Goal: Check status: Check status

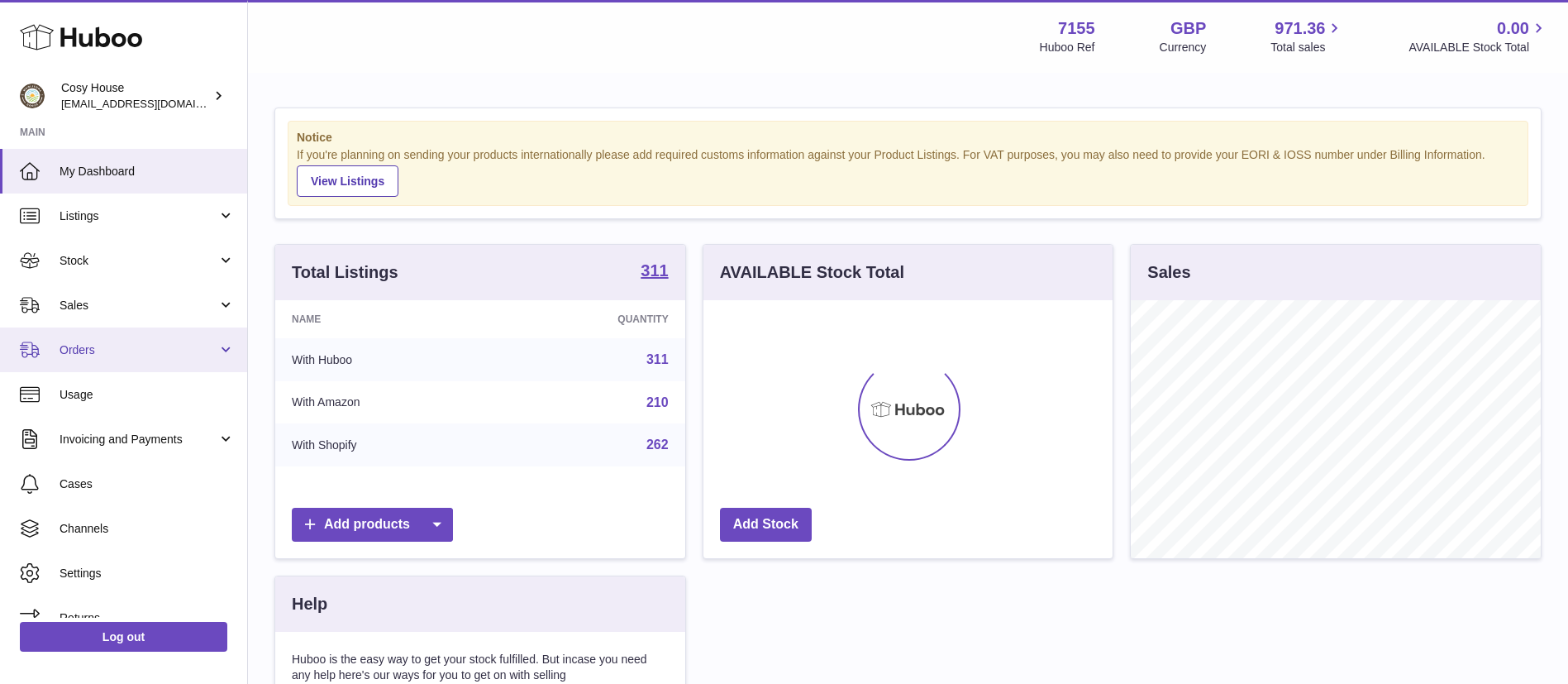
scroll to position [258, 409]
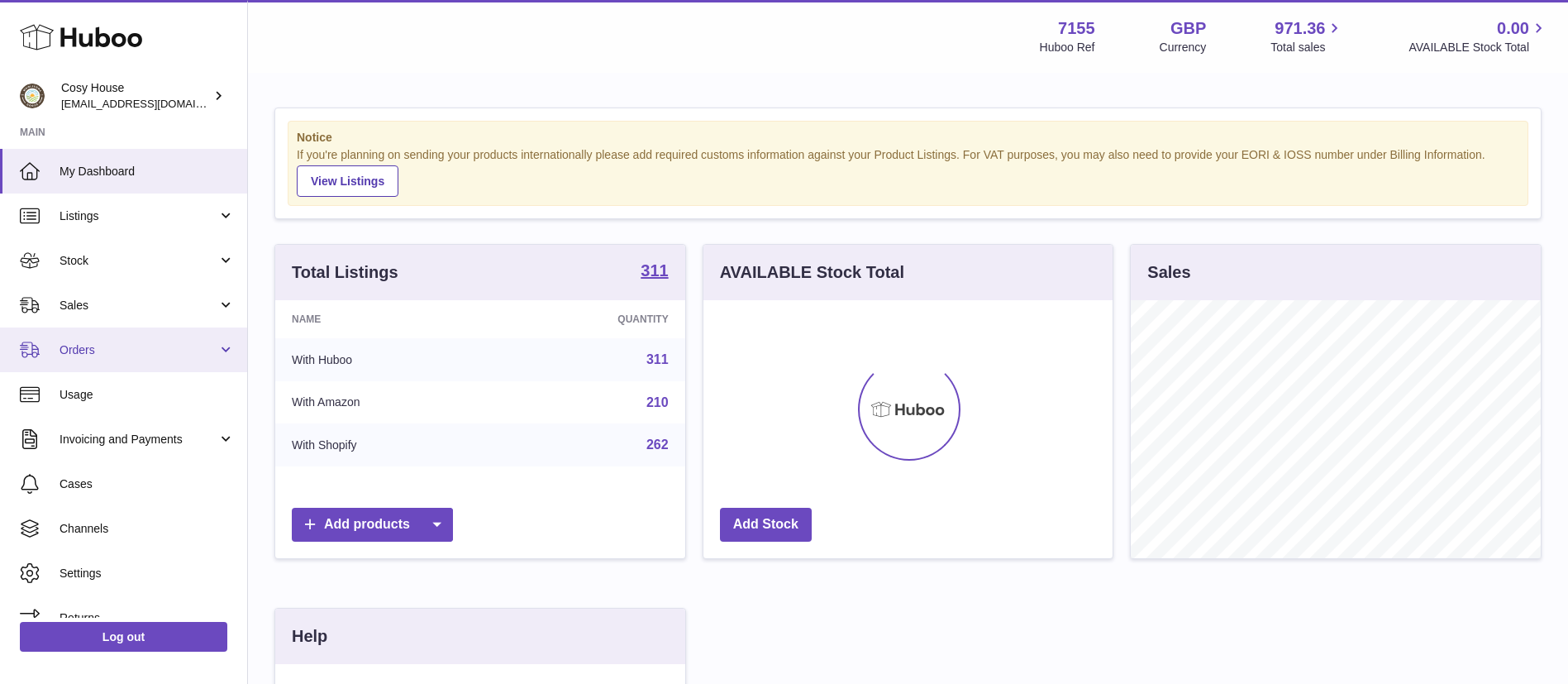
click at [183, 350] on span "Orders" at bounding box center [139, 350] width 158 height 16
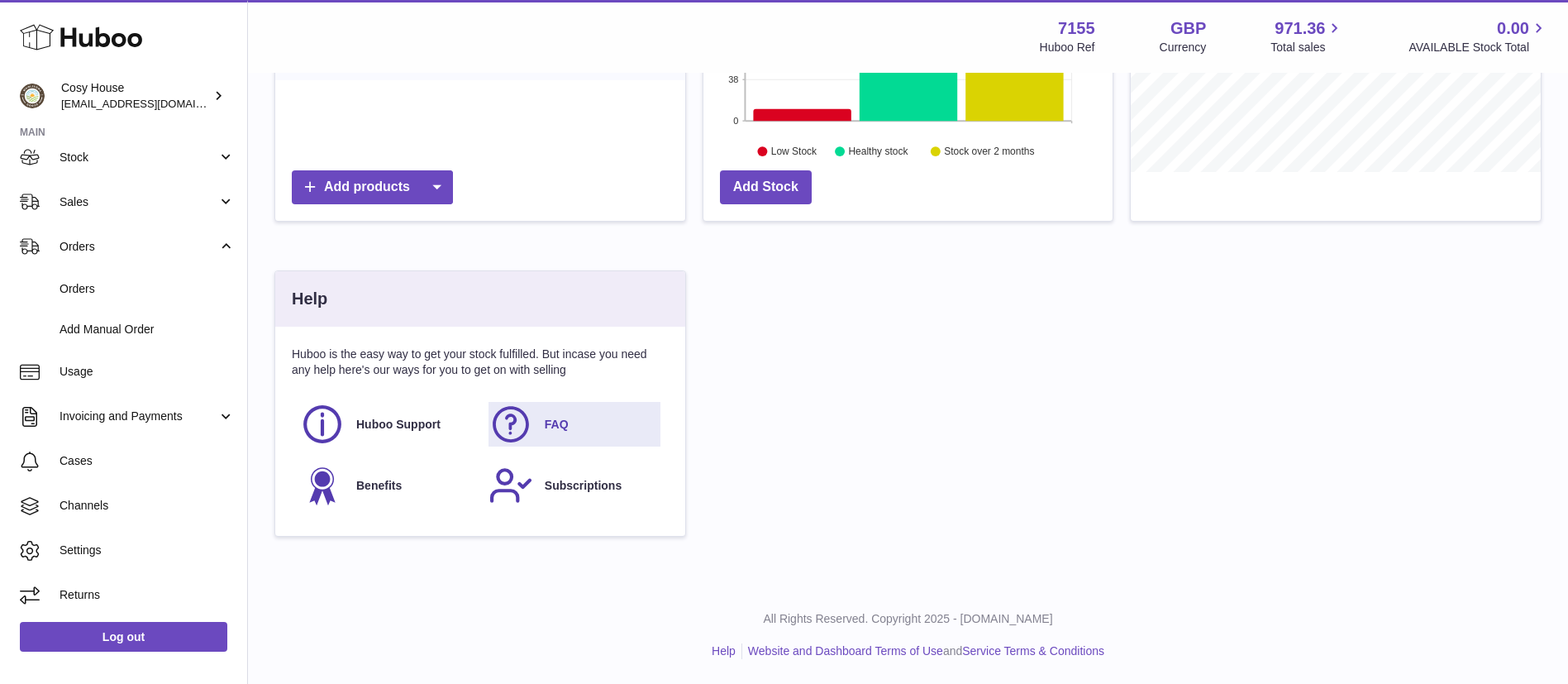
scroll to position [0, 0]
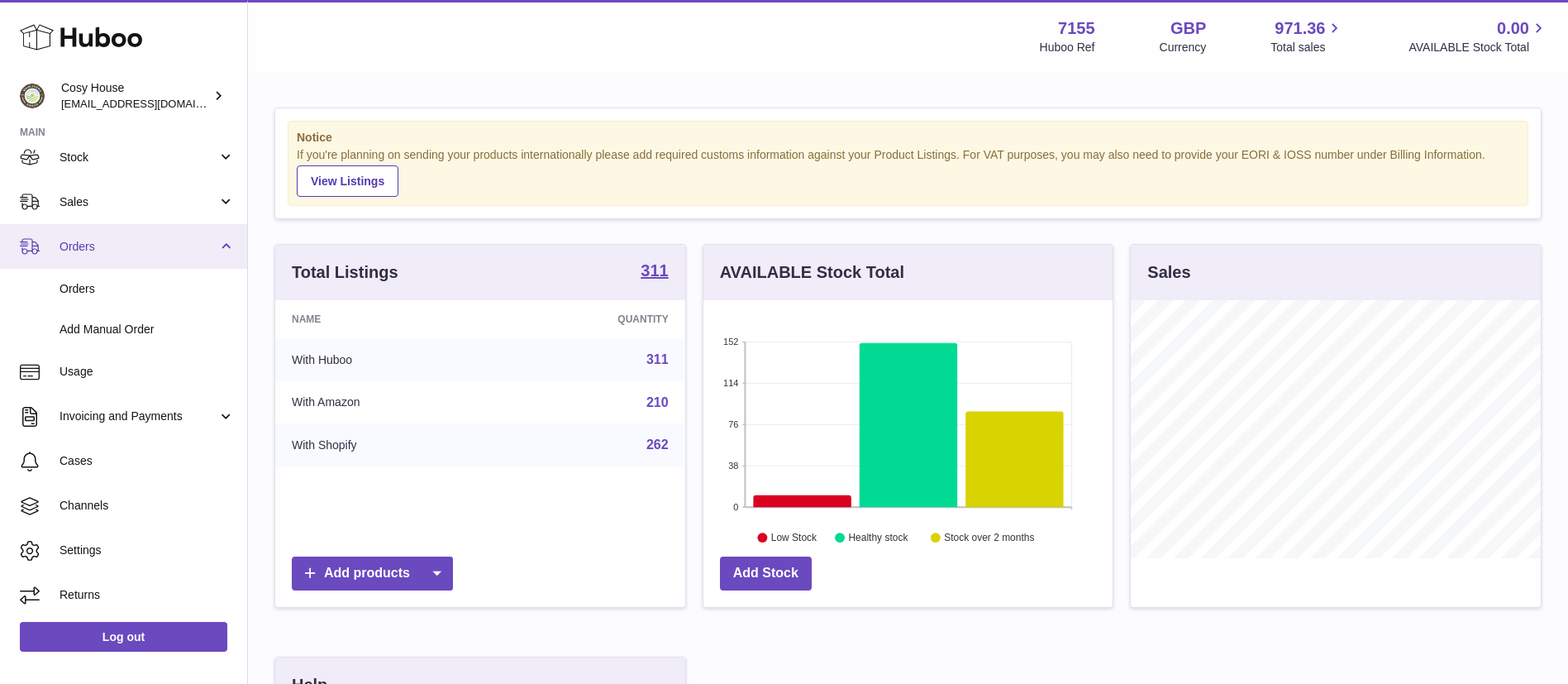
click at [158, 243] on span "Orders" at bounding box center [139, 247] width 158 height 16
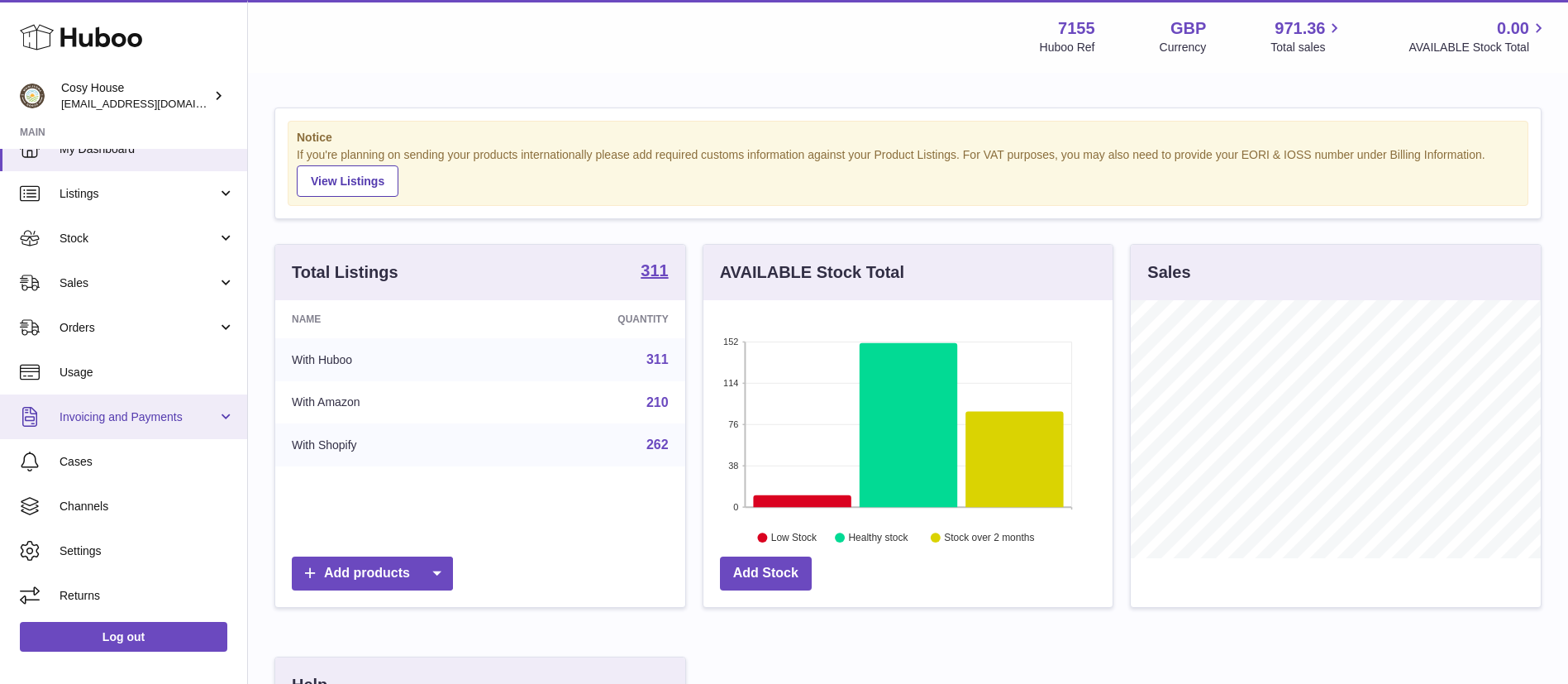
click at [178, 411] on span "Invoicing and Payments" at bounding box center [139, 416] width 158 height 16
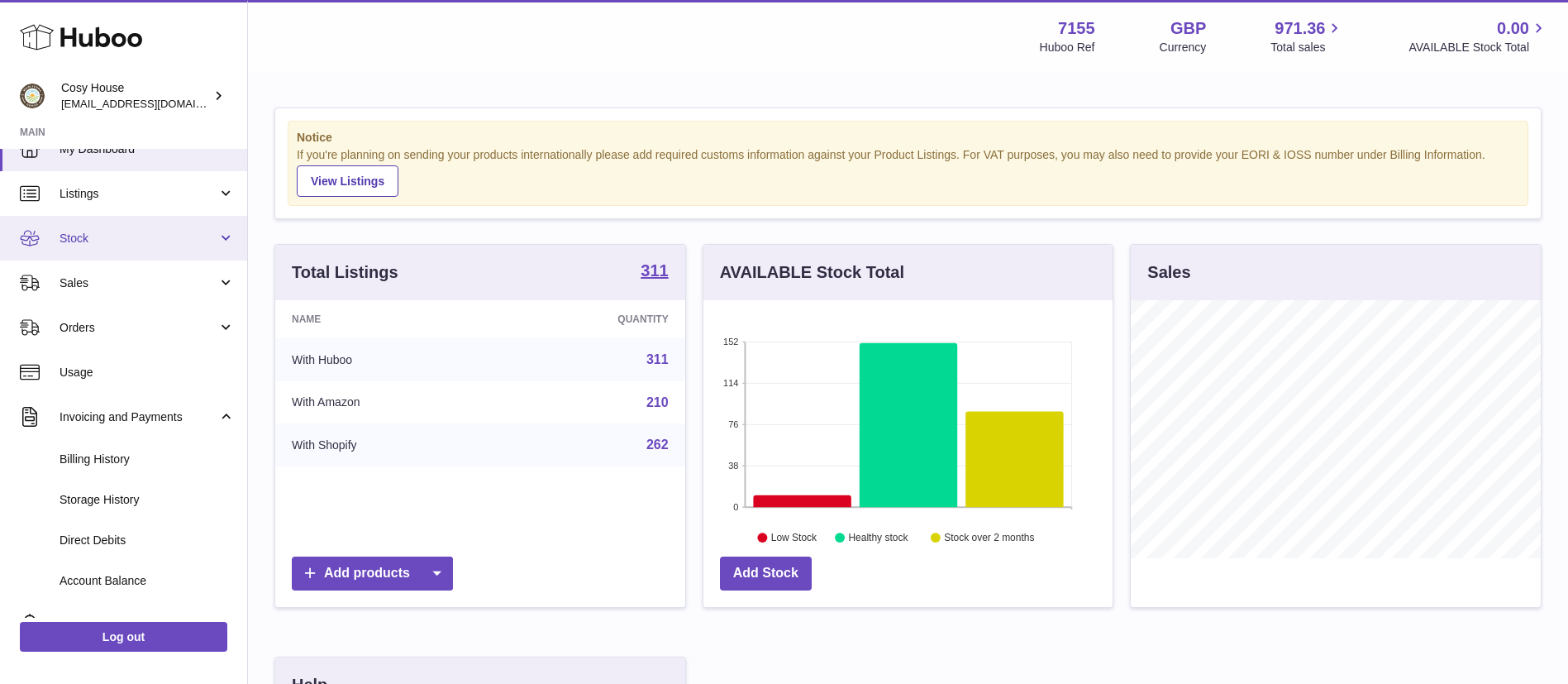
click at [185, 244] on span "Stock" at bounding box center [139, 238] width 158 height 16
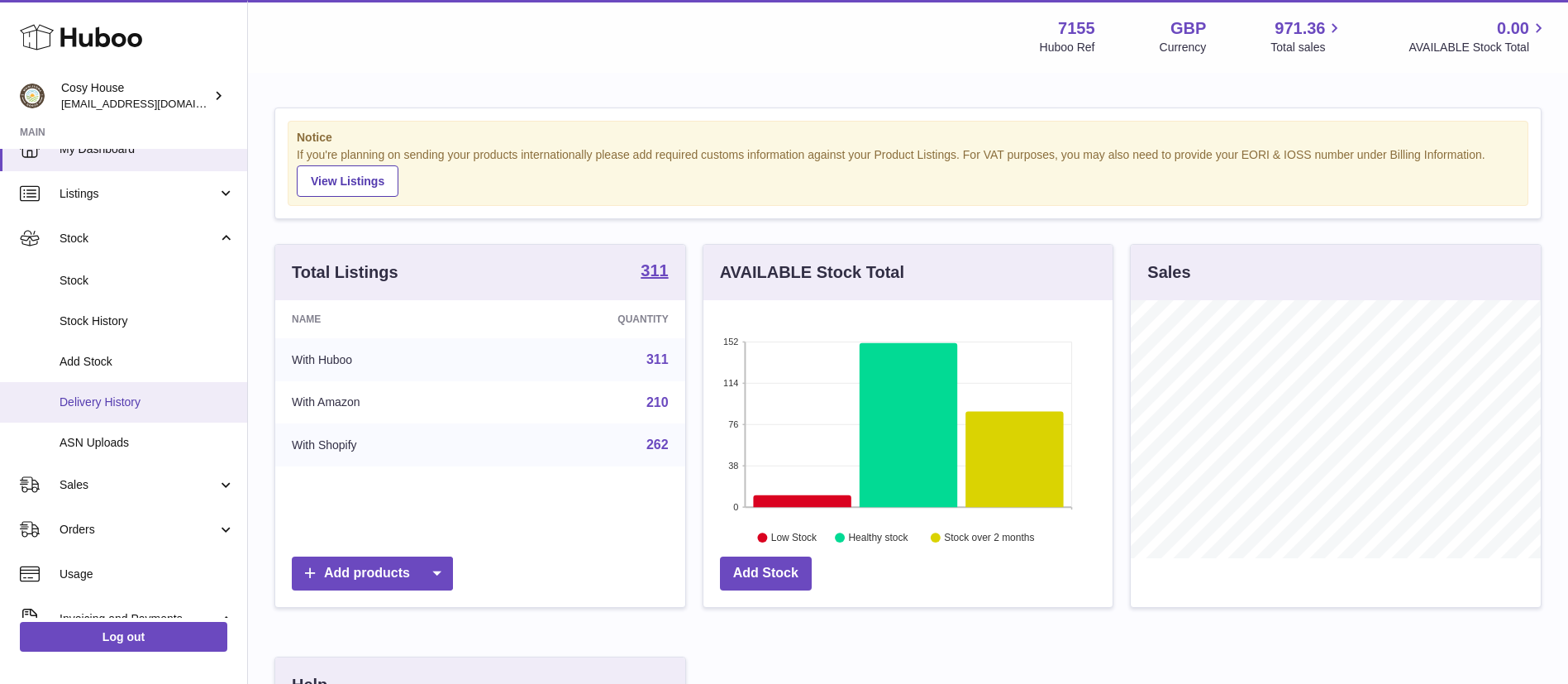
click at [131, 406] on span "Delivery History" at bounding box center [147, 402] width 175 height 16
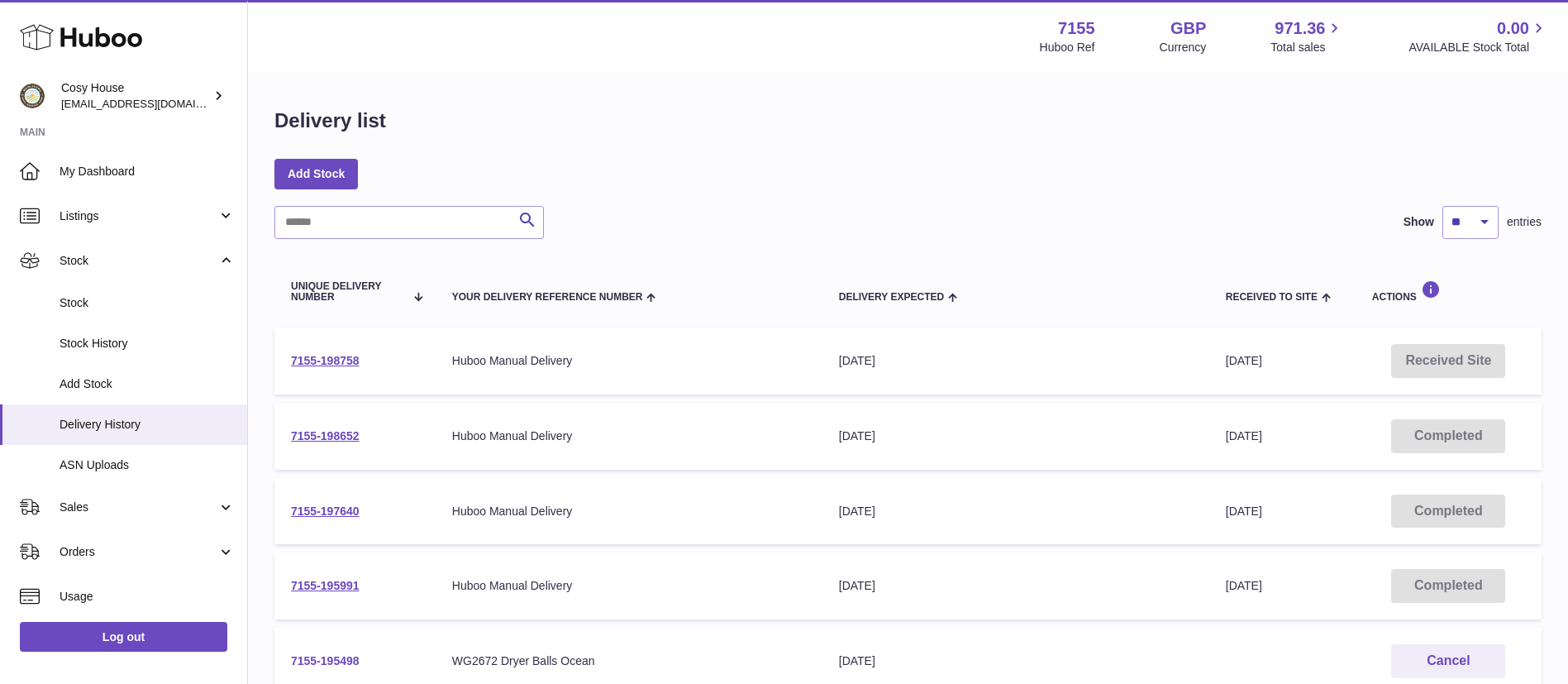
click at [347, 660] on link "7155-195498" at bounding box center [326, 660] width 69 height 13
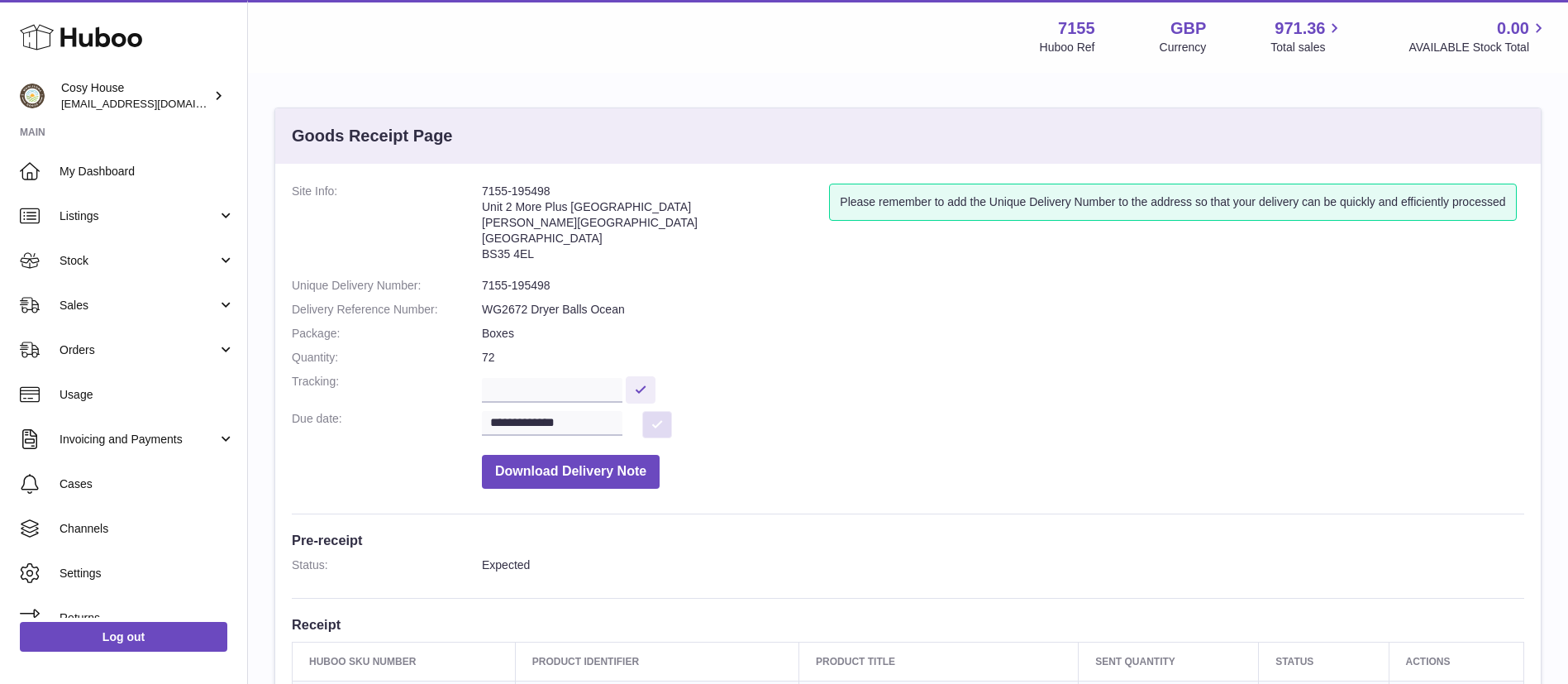
click at [644, 426] on button at bounding box center [657, 424] width 29 height 27
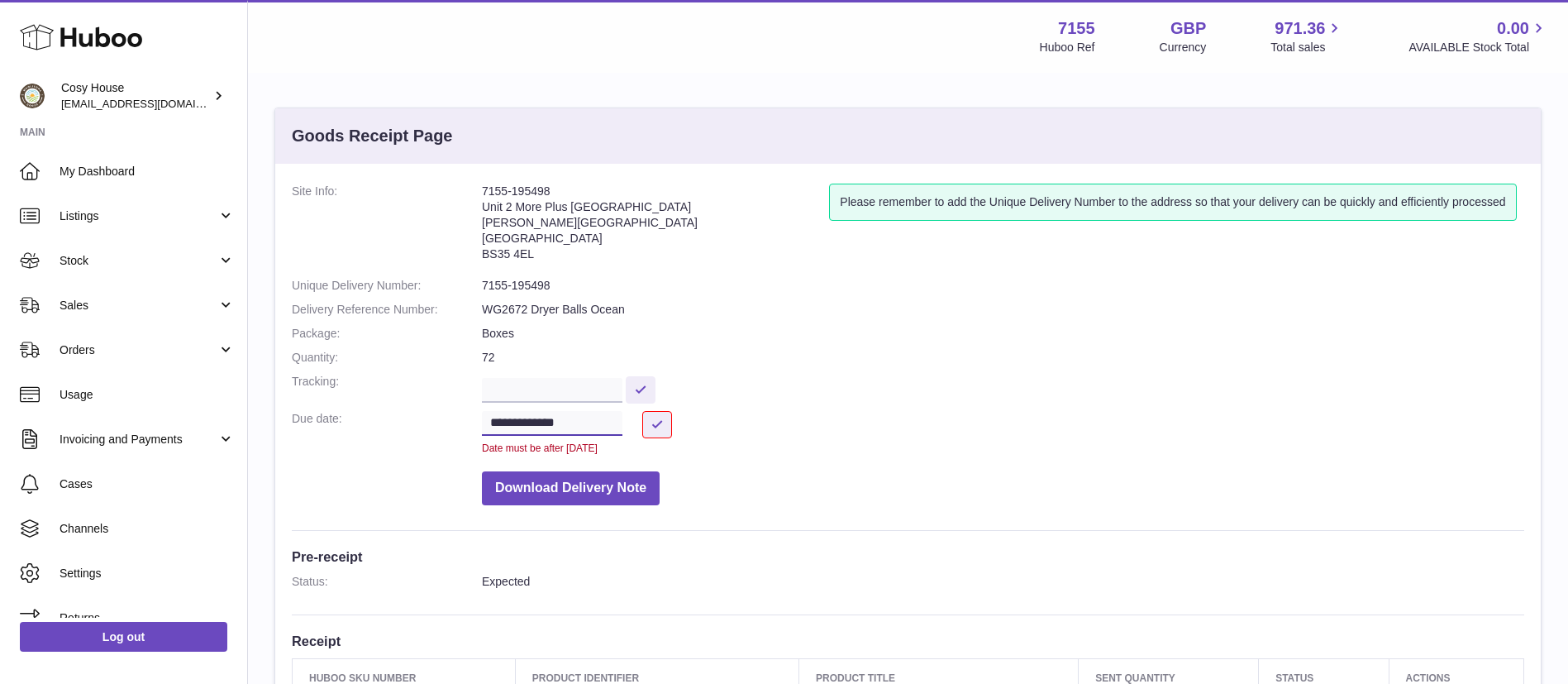
click at [591, 425] on input "**********" at bounding box center [552, 422] width 140 height 24
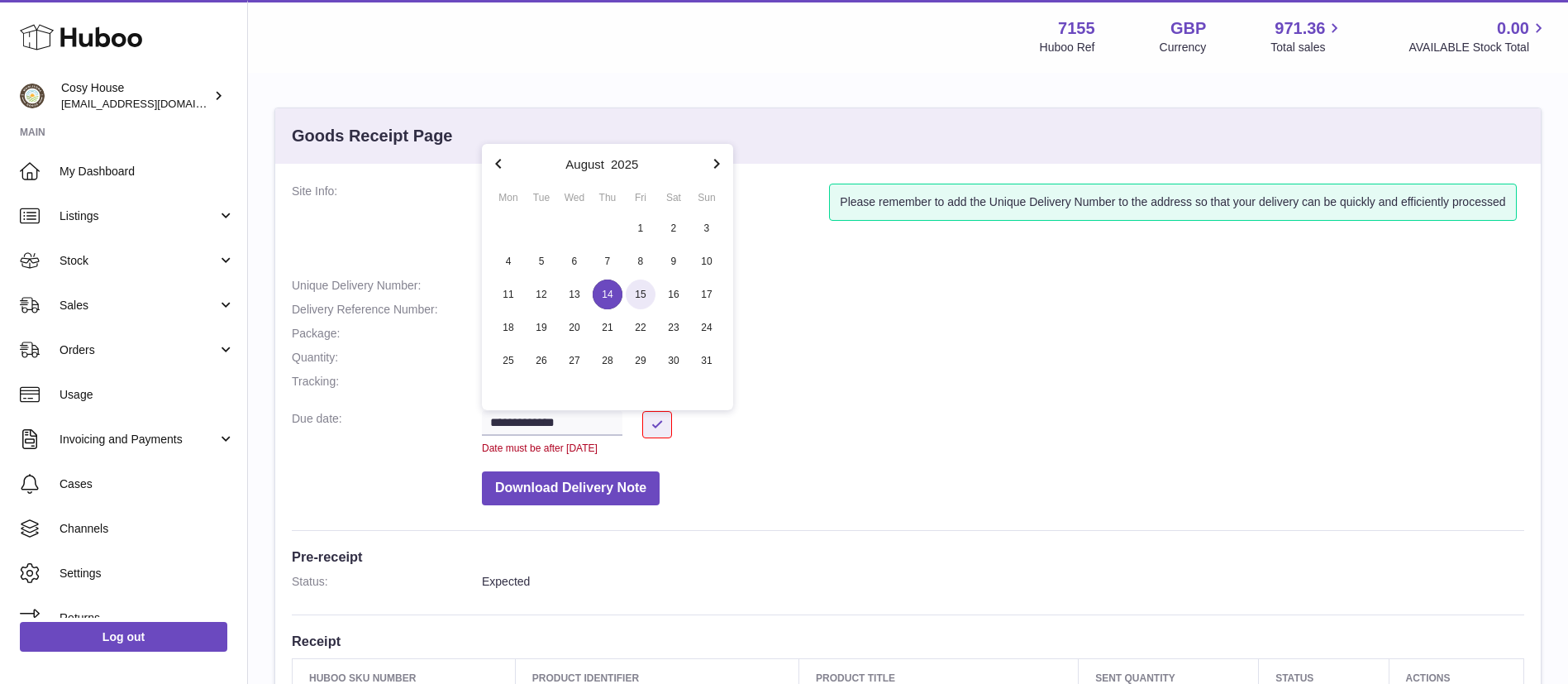
click at [638, 299] on span "15" at bounding box center [640, 294] width 29 height 29
type input "**********"
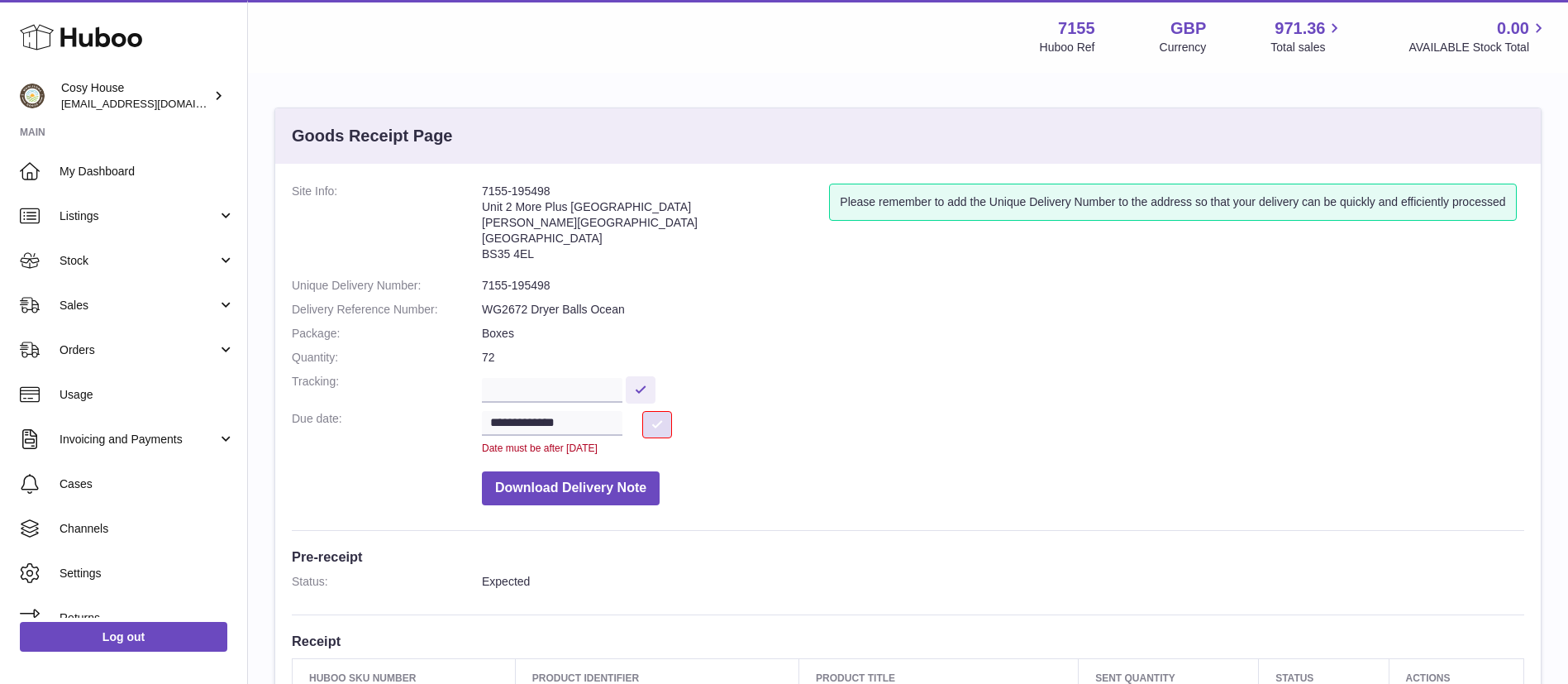
click at [654, 422] on button at bounding box center [657, 424] width 29 height 27
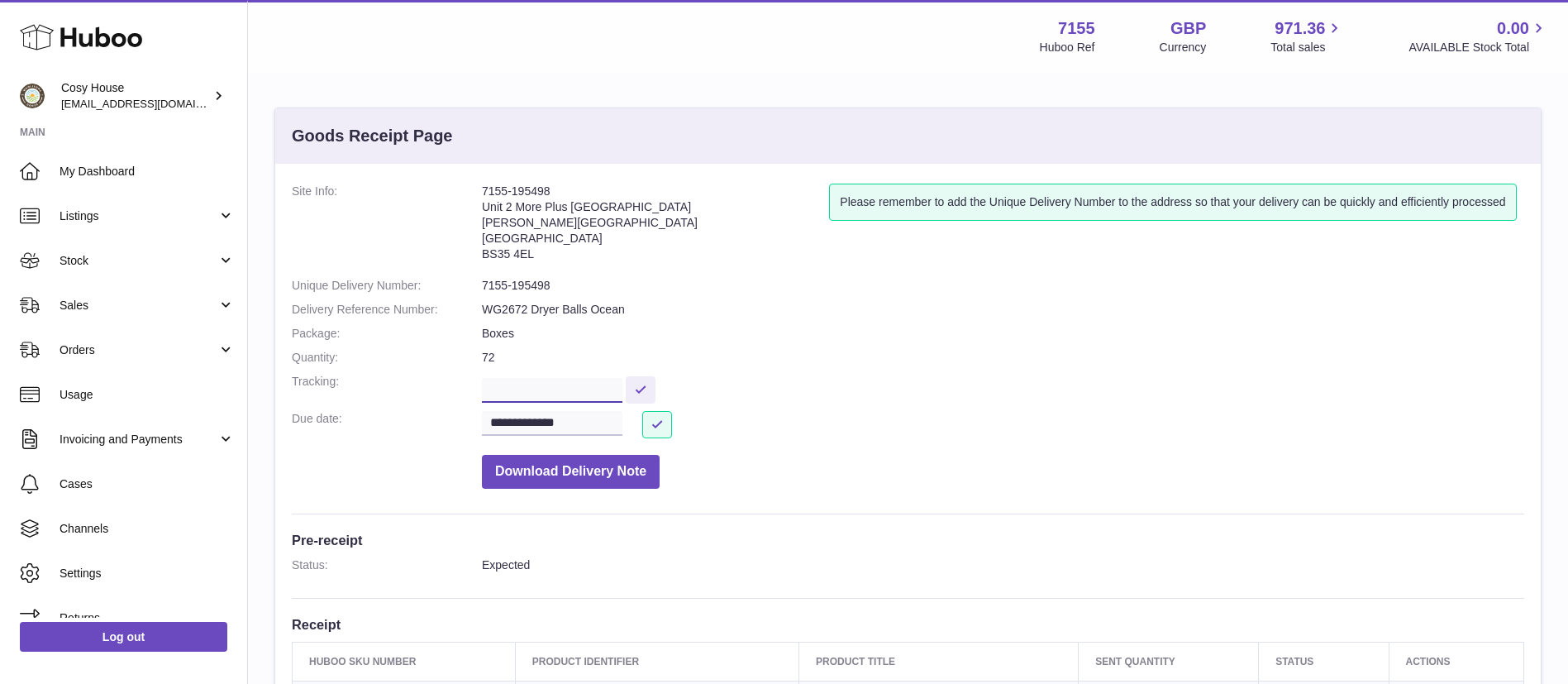
click at [536, 384] on input "text" at bounding box center [552, 390] width 140 height 24
